Goal: Check status: Check status

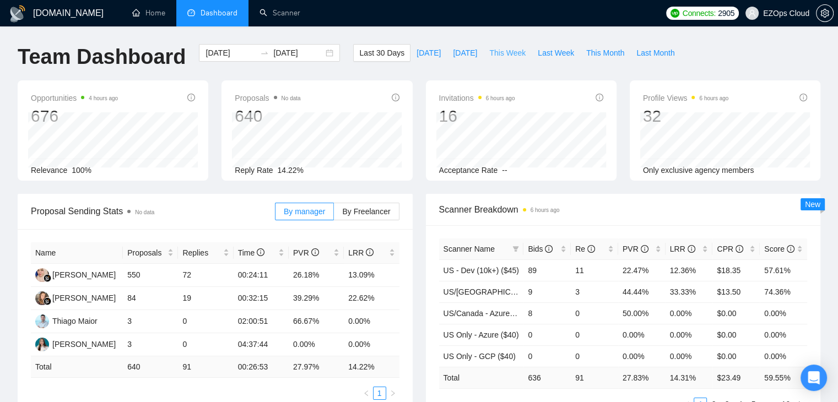
click at [499, 49] on span "This Week" at bounding box center [507, 53] width 36 height 12
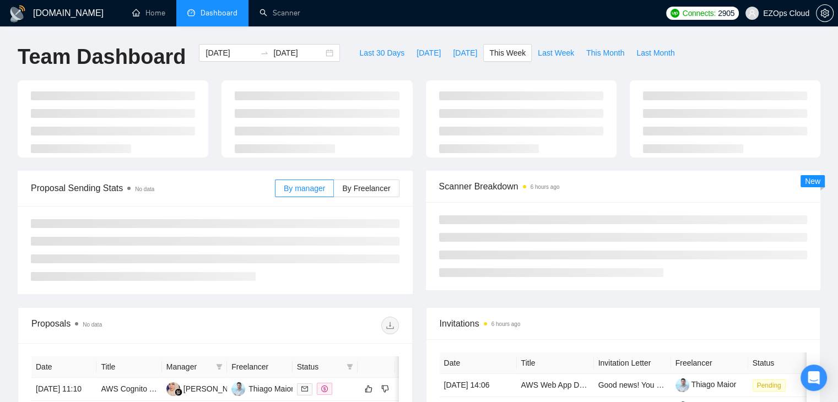
type input "[DATE]"
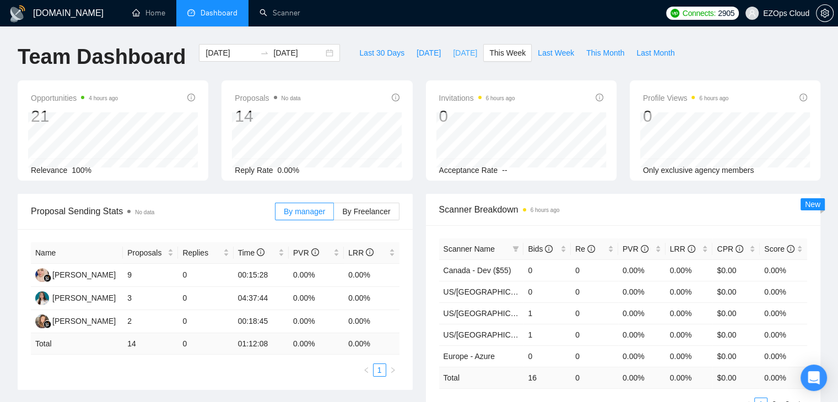
click at [453, 56] on span "[DATE]" at bounding box center [465, 53] width 24 height 12
type input "[DATE]"
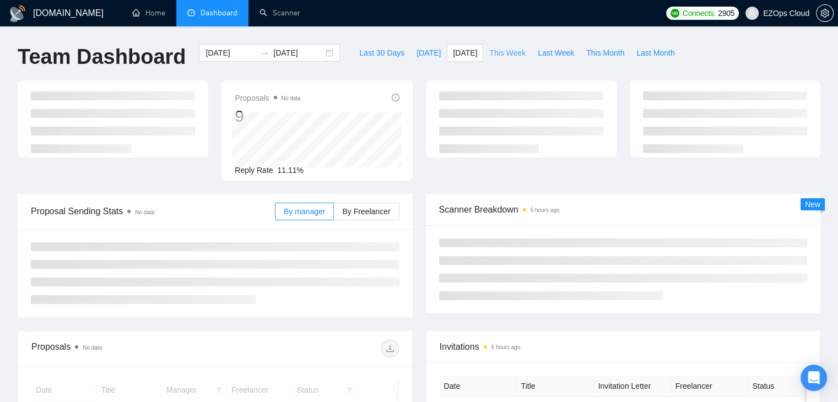
click at [491, 51] on span "This Week" at bounding box center [507, 53] width 36 height 12
type input "[DATE]"
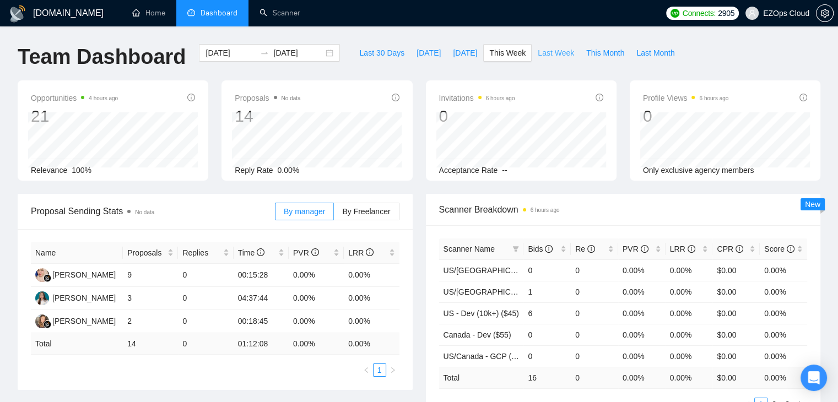
click at [553, 52] on span "Last Week" at bounding box center [556, 53] width 36 height 12
type input "[DATE]"
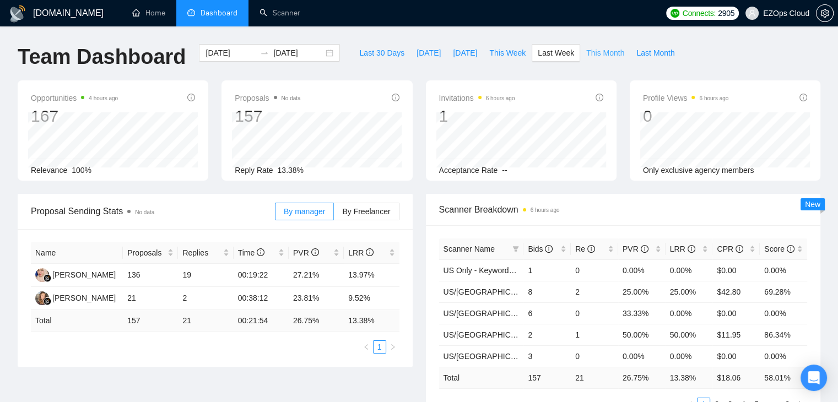
click at [595, 51] on span "This Month" at bounding box center [605, 53] width 38 height 12
type input "[DATE]"
